Goal: Information Seeking & Learning: Find specific fact

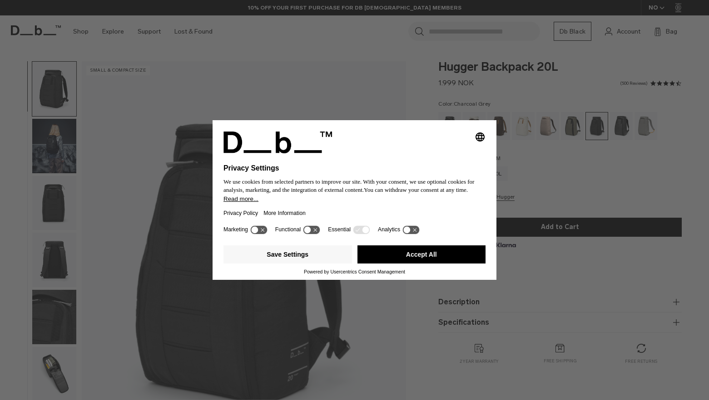
click at [309, 230] on icon at bounding box center [307, 230] width 7 height 7
click at [309, 230] on icon at bounding box center [308, 229] width 4 height 3
click at [296, 258] on button "Save Settings" at bounding box center [287, 255] width 128 height 18
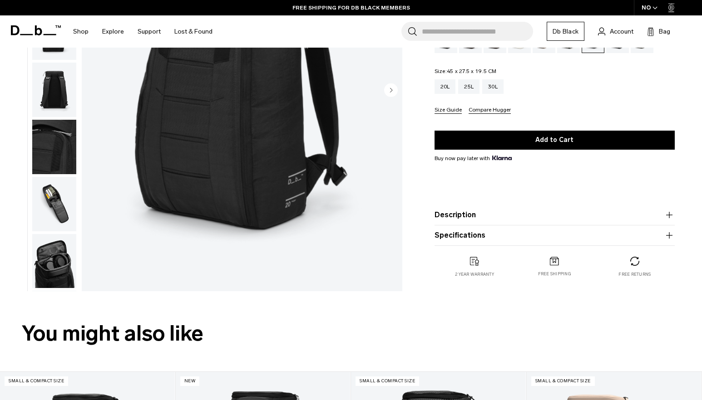
scroll to position [91, 0]
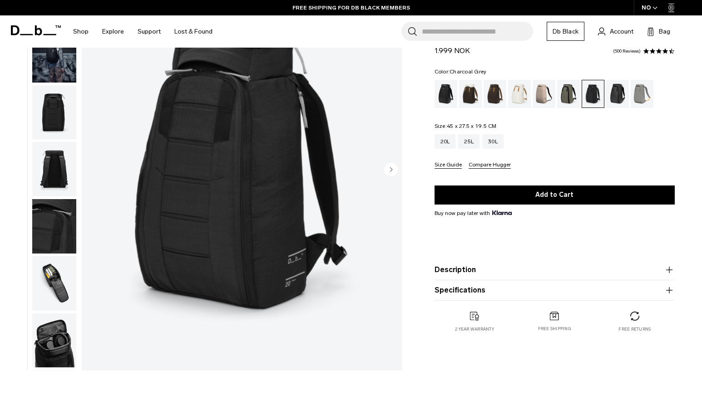
drag, startPoint x: 458, startPoint y: 272, endPoint x: 501, endPoint y: 271, distance: 43.1
click at [464, 271] on button "Description" at bounding box center [554, 270] width 240 height 11
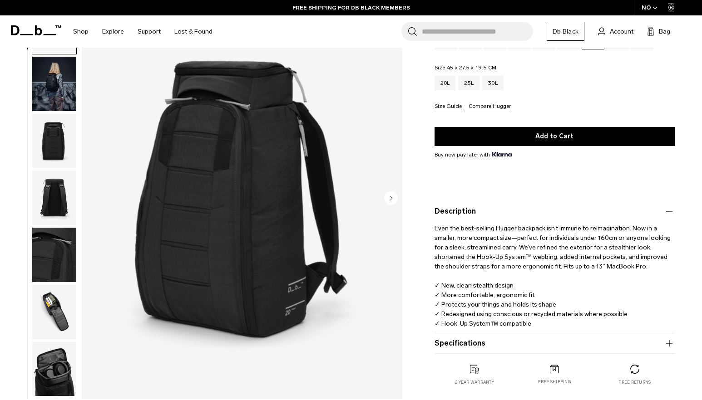
scroll to position [182, 0]
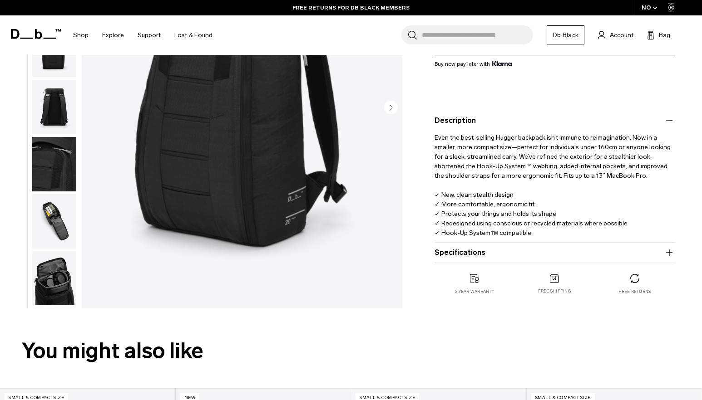
click at [467, 253] on button "Specifications" at bounding box center [554, 252] width 240 height 11
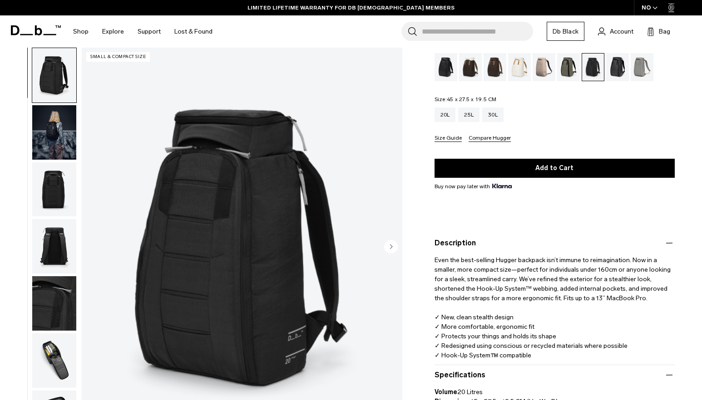
scroll to position [45, 0]
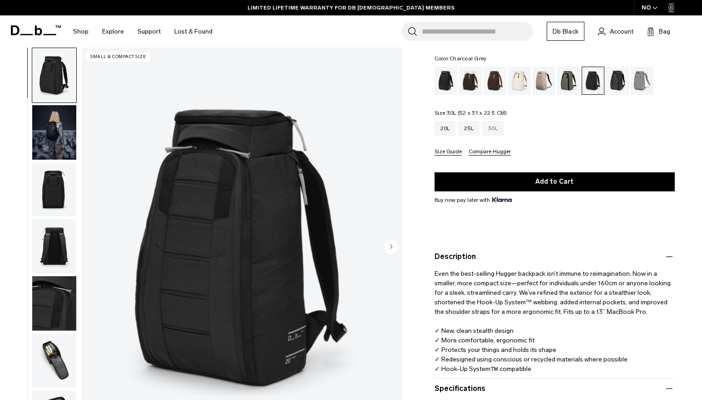
click at [492, 126] on div "30L" at bounding box center [492, 128] width 21 height 15
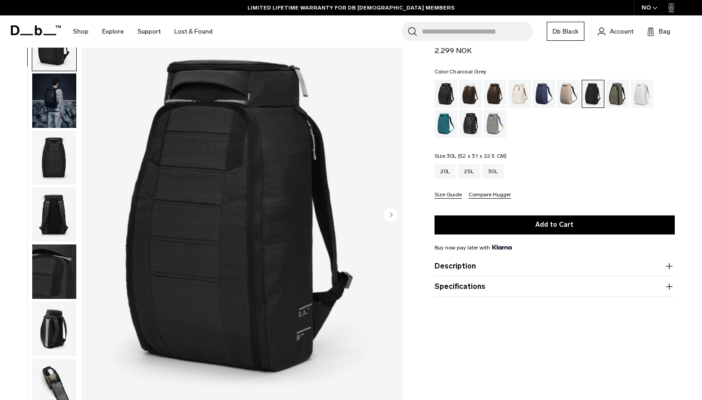
scroll to position [182, 0]
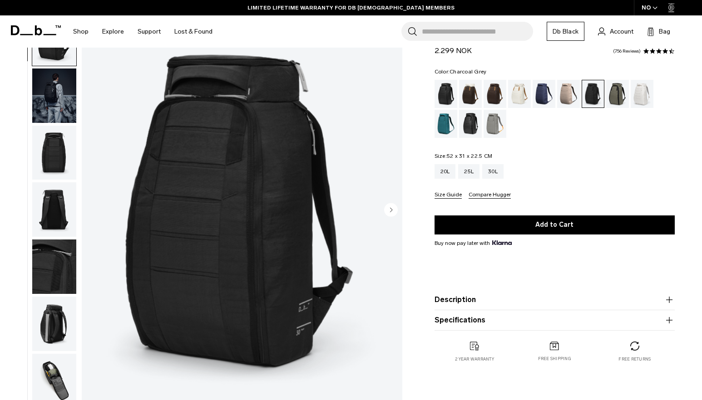
scroll to position [45, 0]
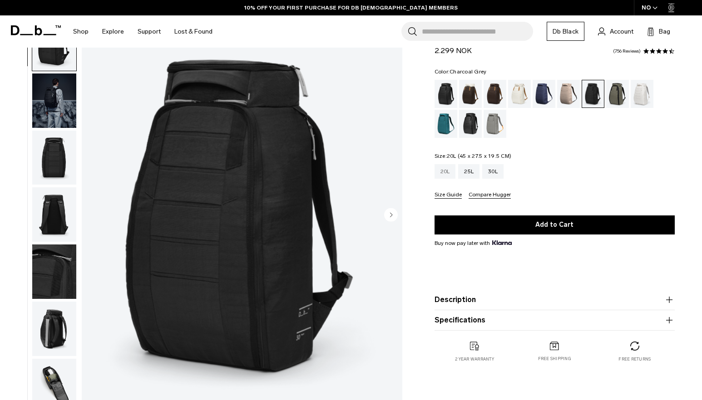
click at [449, 173] on div "20L" at bounding box center [444, 171] width 21 height 15
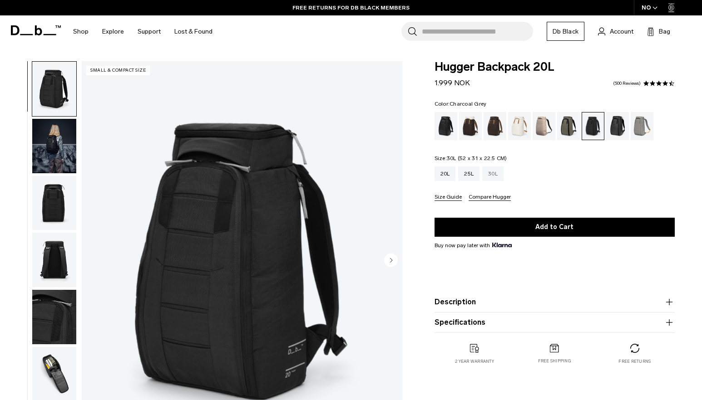
click at [491, 173] on div "30L" at bounding box center [492, 174] width 21 height 15
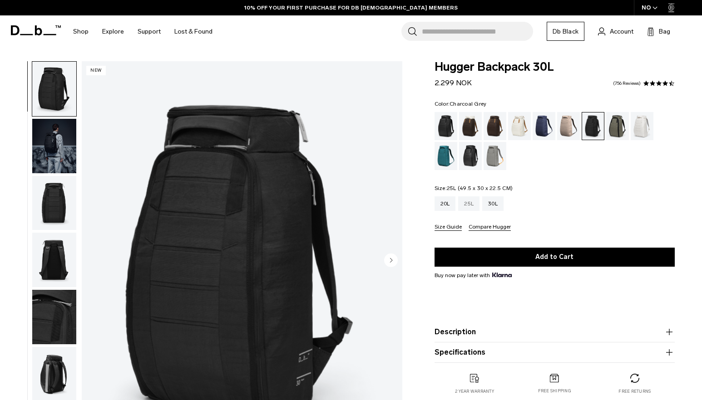
click at [476, 205] on div "25L" at bounding box center [468, 204] width 21 height 15
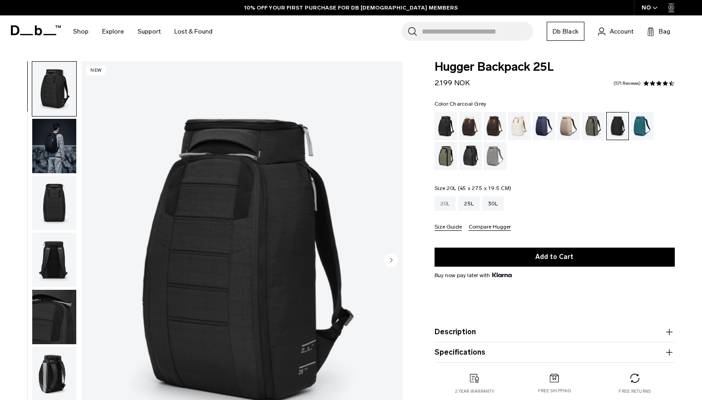
click at [445, 209] on div "20L" at bounding box center [444, 204] width 21 height 15
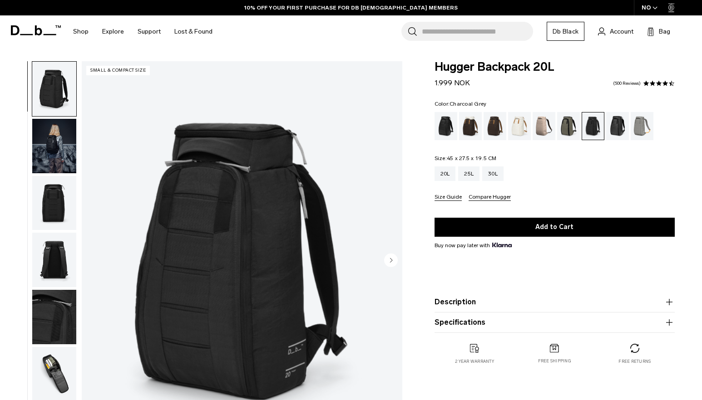
click at [450, 200] on button "Size Guide" at bounding box center [447, 197] width 27 height 7
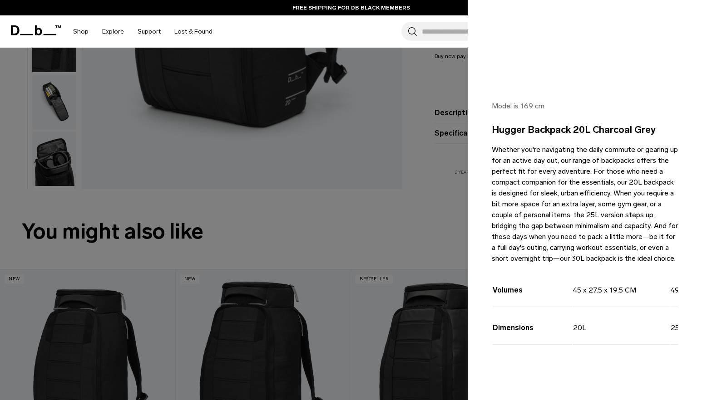
scroll to position [91, 0]
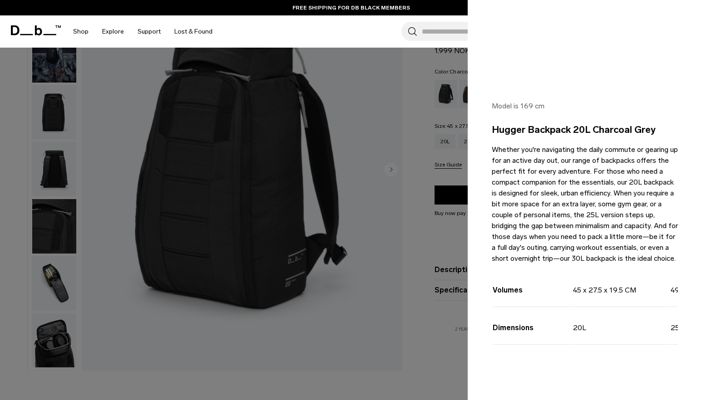
click at [335, 91] on div at bounding box center [351, 200] width 702 height 400
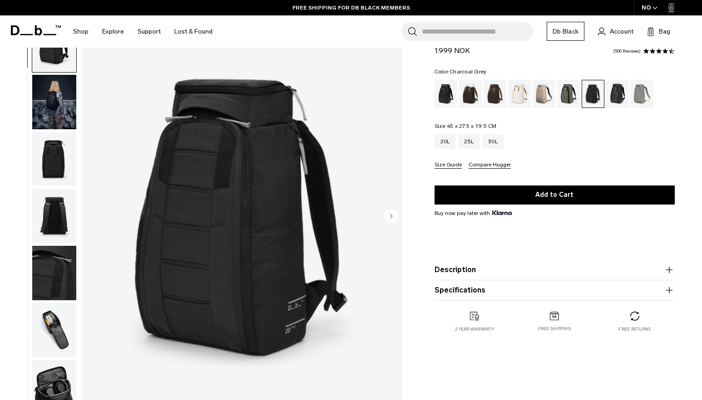
scroll to position [0, 0]
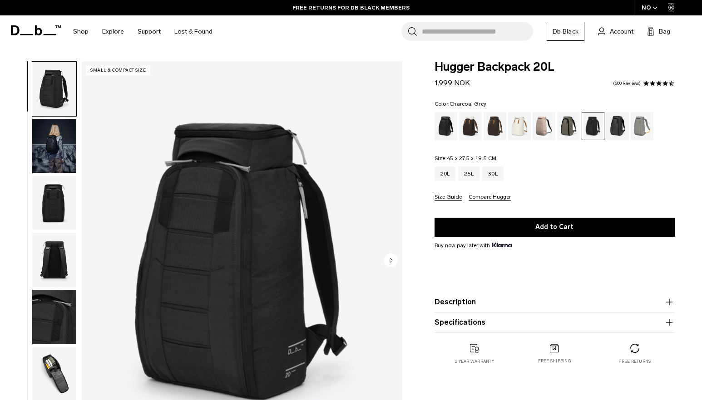
click at [228, 251] on img "1 / 10" at bounding box center [242, 261] width 321 height 400
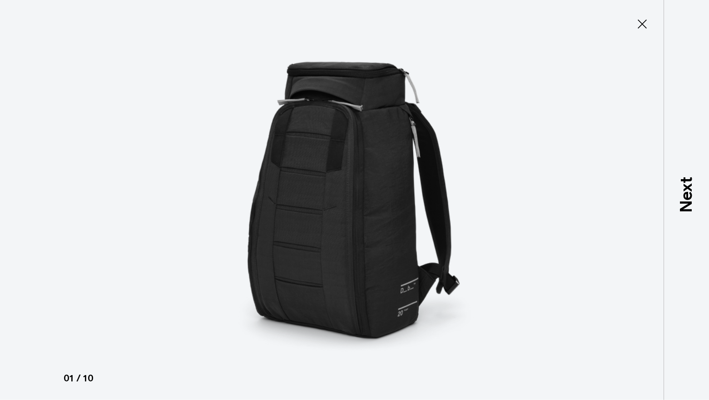
click at [645, 25] on icon at bounding box center [642, 24] width 15 height 15
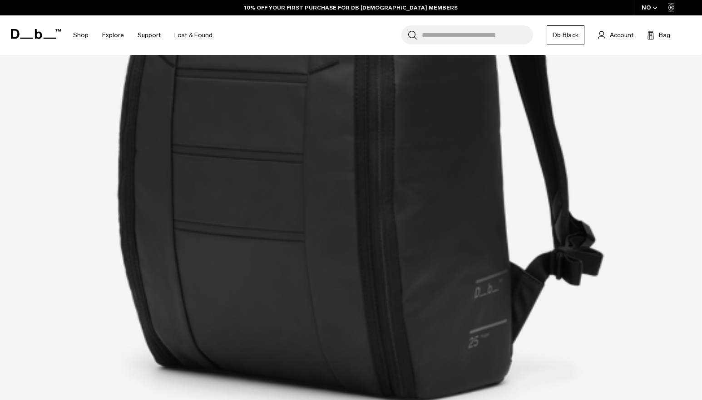
scroll to position [681, 0]
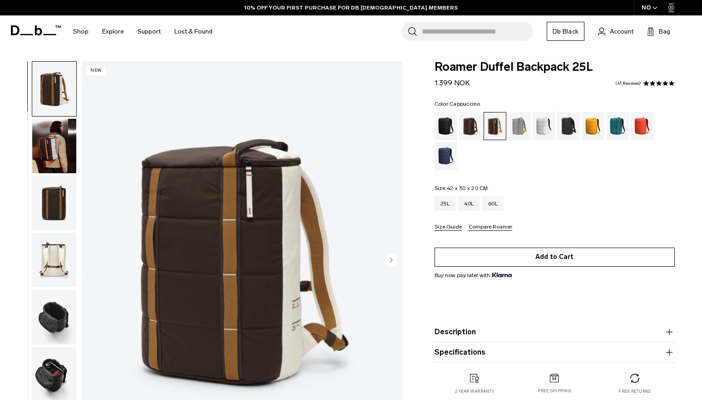
scroll to position [45, 0]
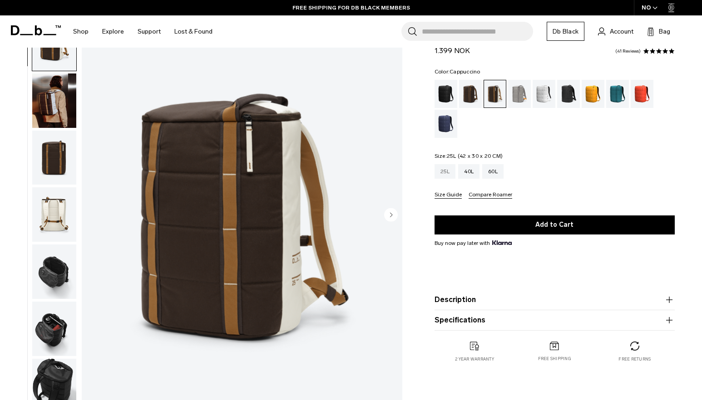
click at [442, 173] on div "25L" at bounding box center [444, 171] width 21 height 15
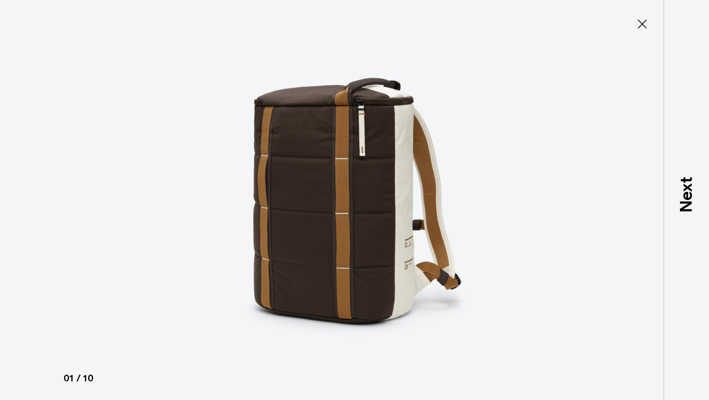
drag, startPoint x: 641, startPoint y: 26, endPoint x: 377, endPoint y: 96, distance: 272.6
click at [637, 28] on icon at bounding box center [642, 24] width 15 height 15
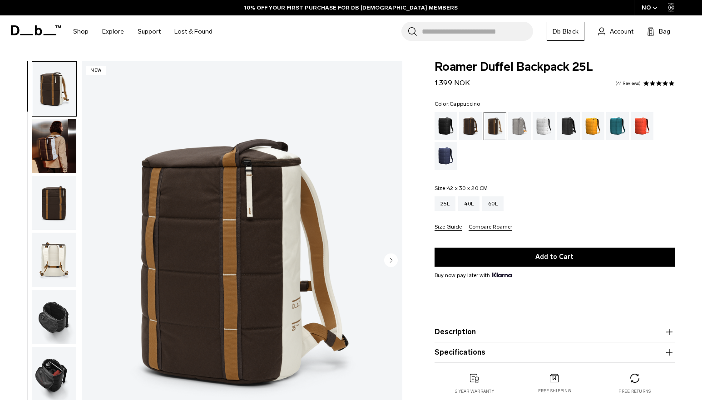
click at [48, 157] on img "button" at bounding box center [54, 146] width 44 height 54
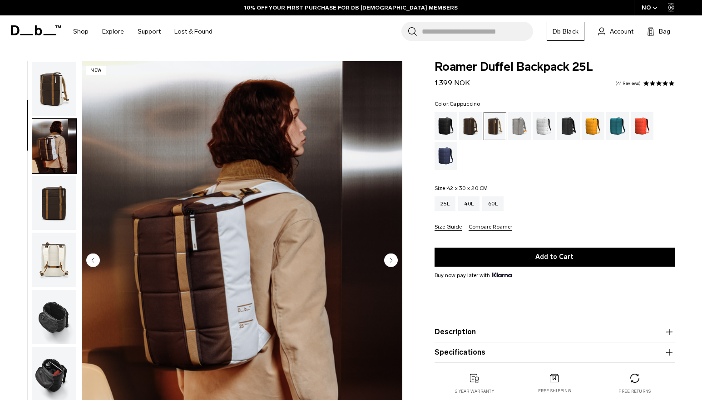
scroll to position [57, 0]
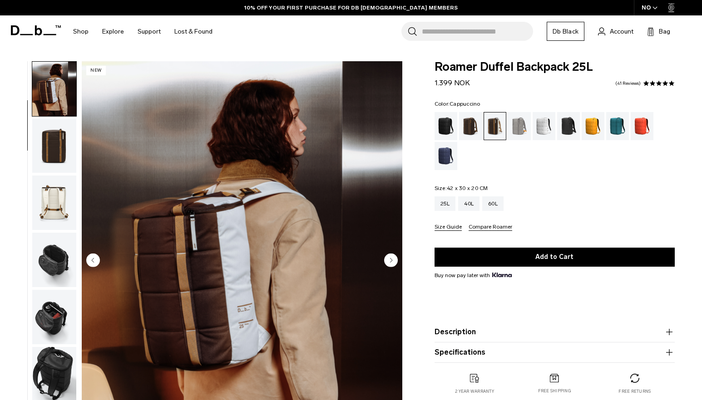
click at [45, 201] on img "button" at bounding box center [54, 203] width 44 height 54
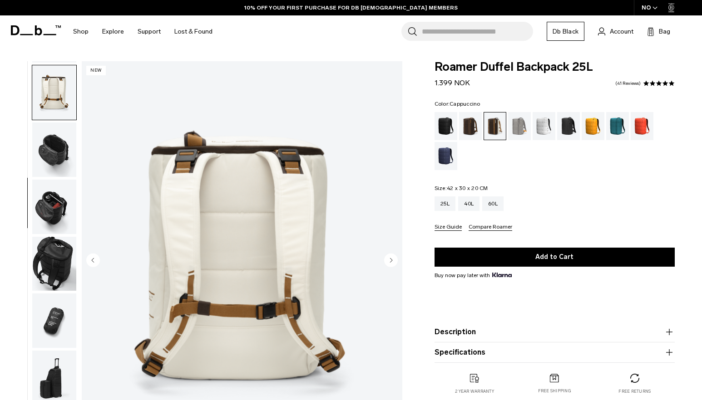
scroll to position [169, 0]
click at [49, 210] on img "button" at bounding box center [54, 205] width 44 height 54
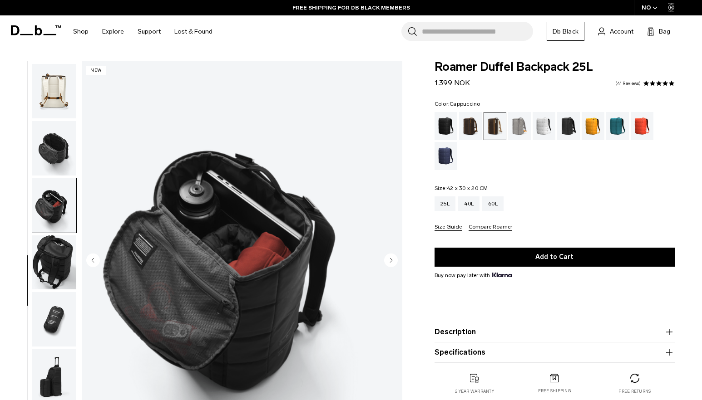
click at [54, 211] on img "button" at bounding box center [54, 205] width 44 height 54
click at [52, 246] on img "button" at bounding box center [54, 263] width 44 height 54
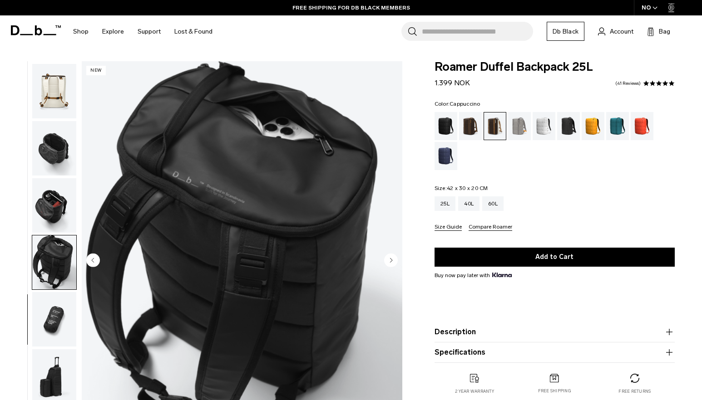
click at [54, 271] on img "button" at bounding box center [54, 263] width 44 height 54
click at [50, 326] on img "button" at bounding box center [54, 319] width 44 height 54
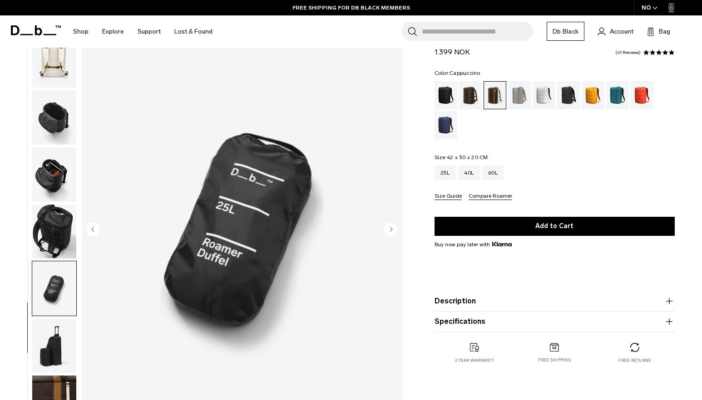
scroll to position [91, 0]
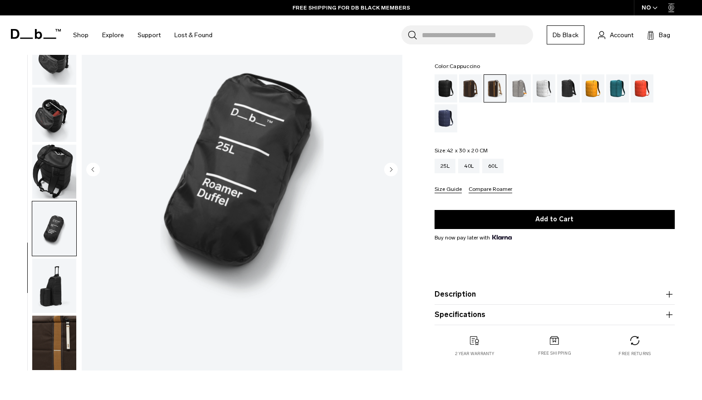
click at [56, 295] on img "button" at bounding box center [54, 286] width 44 height 54
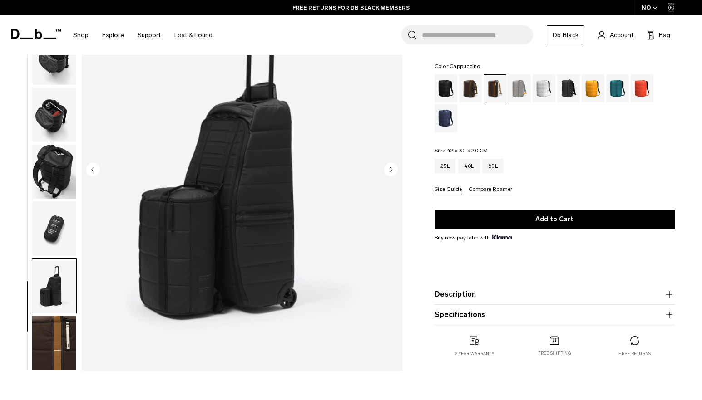
drag, startPoint x: 54, startPoint y: 285, endPoint x: 54, endPoint y: 272, distance: 12.7
click at [54, 285] on img "button" at bounding box center [54, 286] width 44 height 54
click at [53, 186] on img "button" at bounding box center [54, 172] width 44 height 54
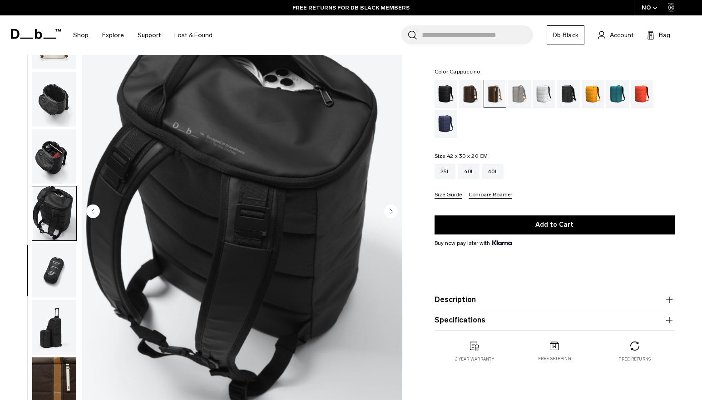
scroll to position [0, 0]
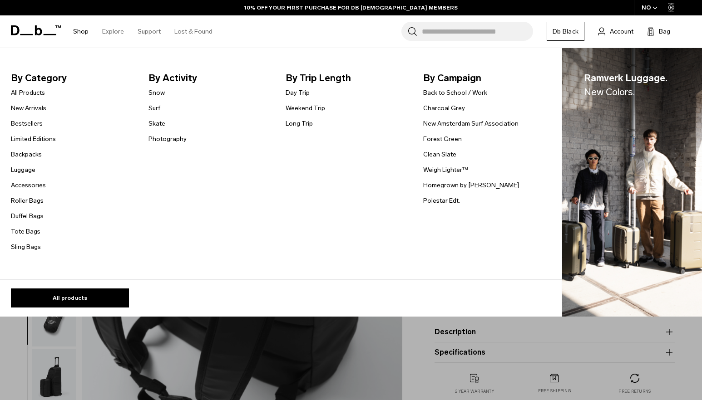
click at [562, 110] on img "Main Navigation" at bounding box center [632, 182] width 140 height 269
click at [562, 105] on img "Main Navigation" at bounding box center [632, 182] width 140 height 269
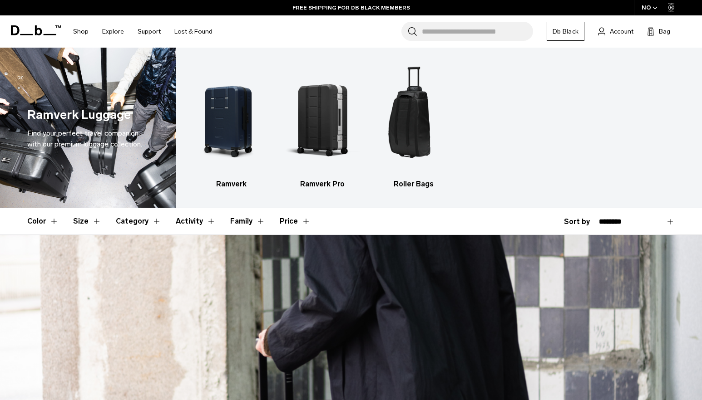
click at [482, 34] on input "Search for Bags, Luggage..." at bounding box center [477, 31] width 111 height 19
click at [439, 35] on input "Search for Bags, Luggage..." at bounding box center [477, 31] width 111 height 19
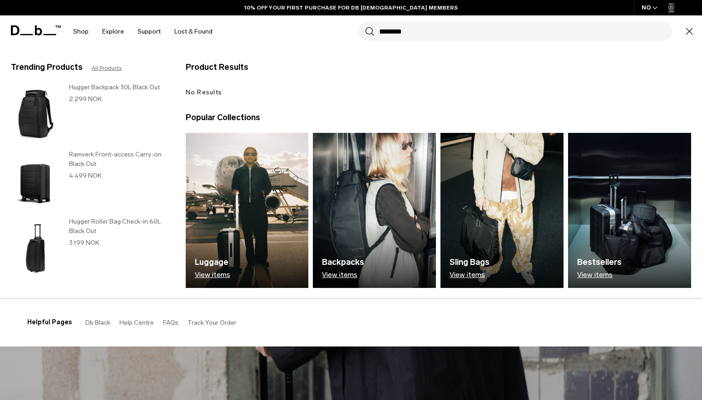
type input "********"
click at [365, 26] on button "Search" at bounding box center [370, 31] width 10 height 10
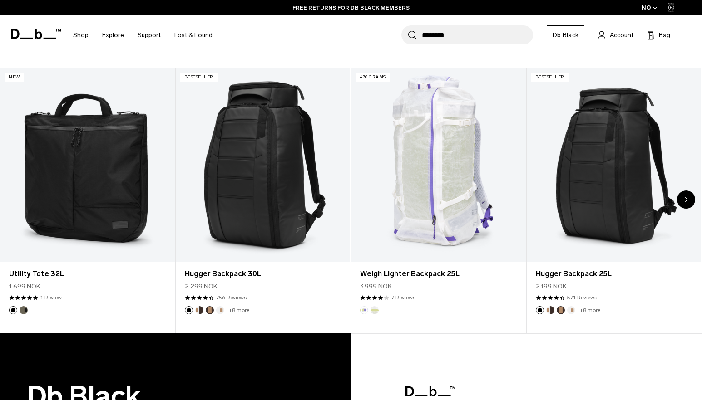
scroll to position [999, 0]
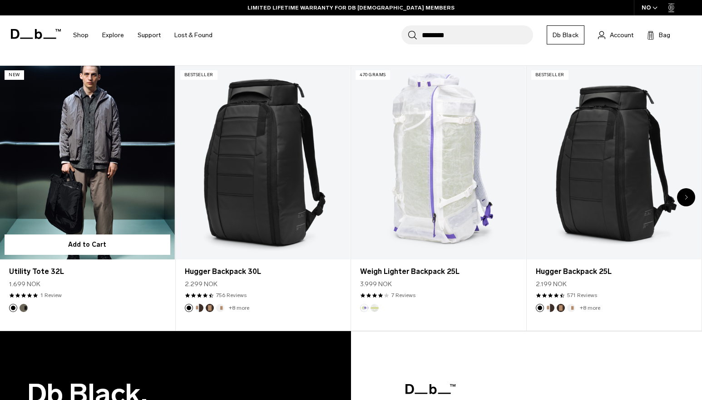
click at [82, 199] on link "Utility Tote 32L" at bounding box center [87, 163] width 175 height 194
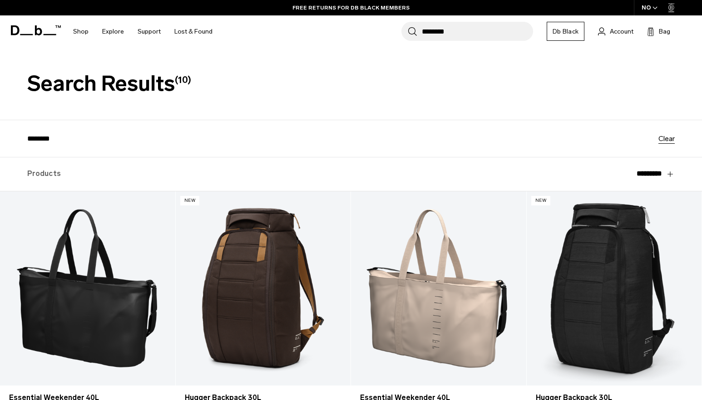
click at [43, 138] on input "********" at bounding box center [342, 139] width 631 height 8
click at [34, 140] on input "********" at bounding box center [342, 139] width 631 height 8
type input "********"
click button "Search" at bounding box center [0, 0] width 0 height 0
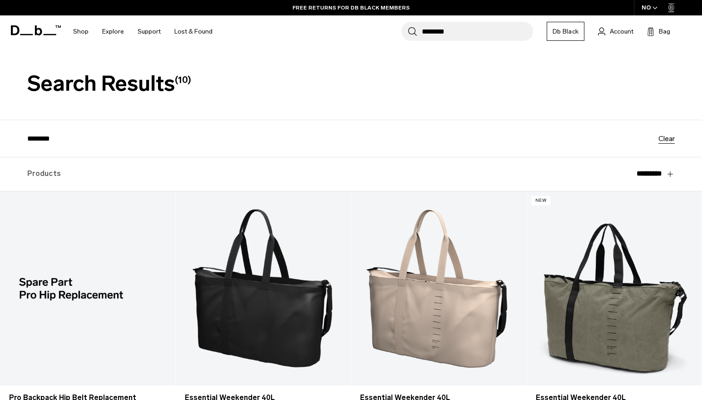
click at [28, 139] on input "********" at bounding box center [342, 139] width 631 height 8
type input "********"
click button "Search" at bounding box center [0, 0] width 0 height 0
